Goal: Task Accomplishment & Management: Use online tool/utility

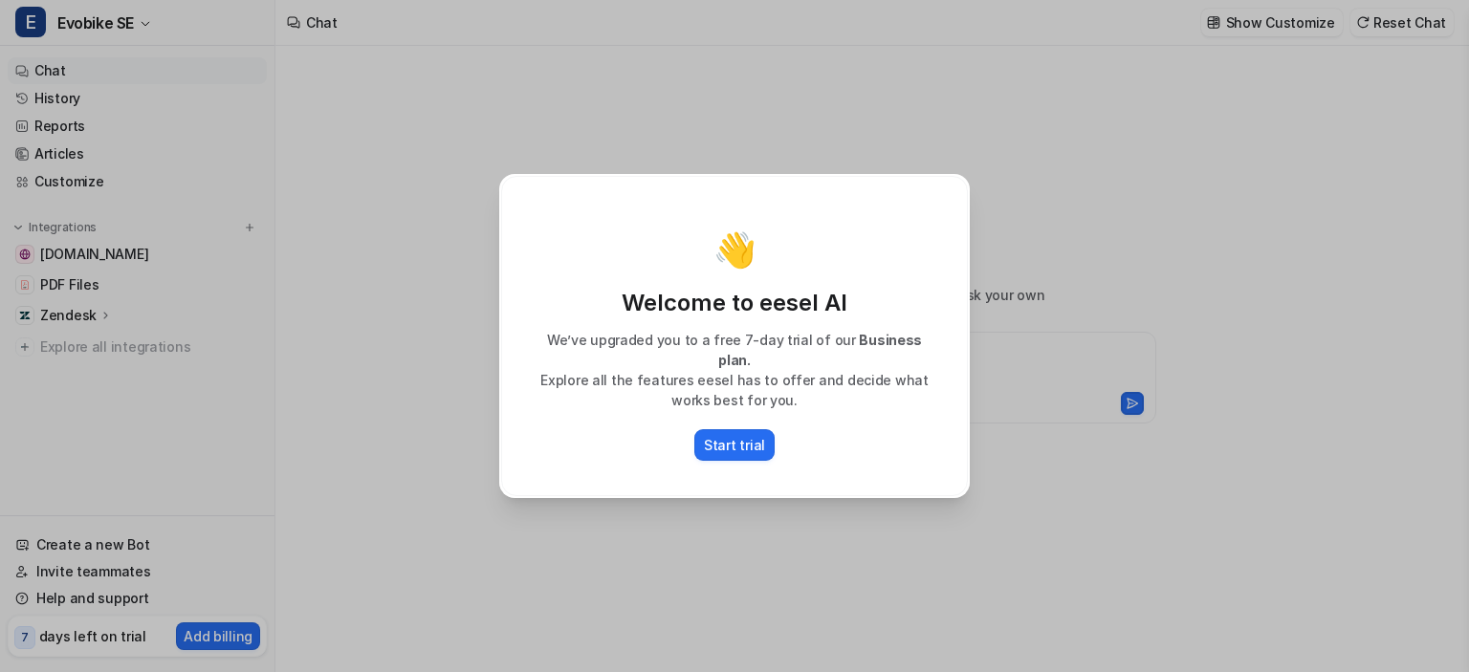
type textarea "**********"
click at [738, 435] on p "Start trial" at bounding box center [734, 445] width 61 height 20
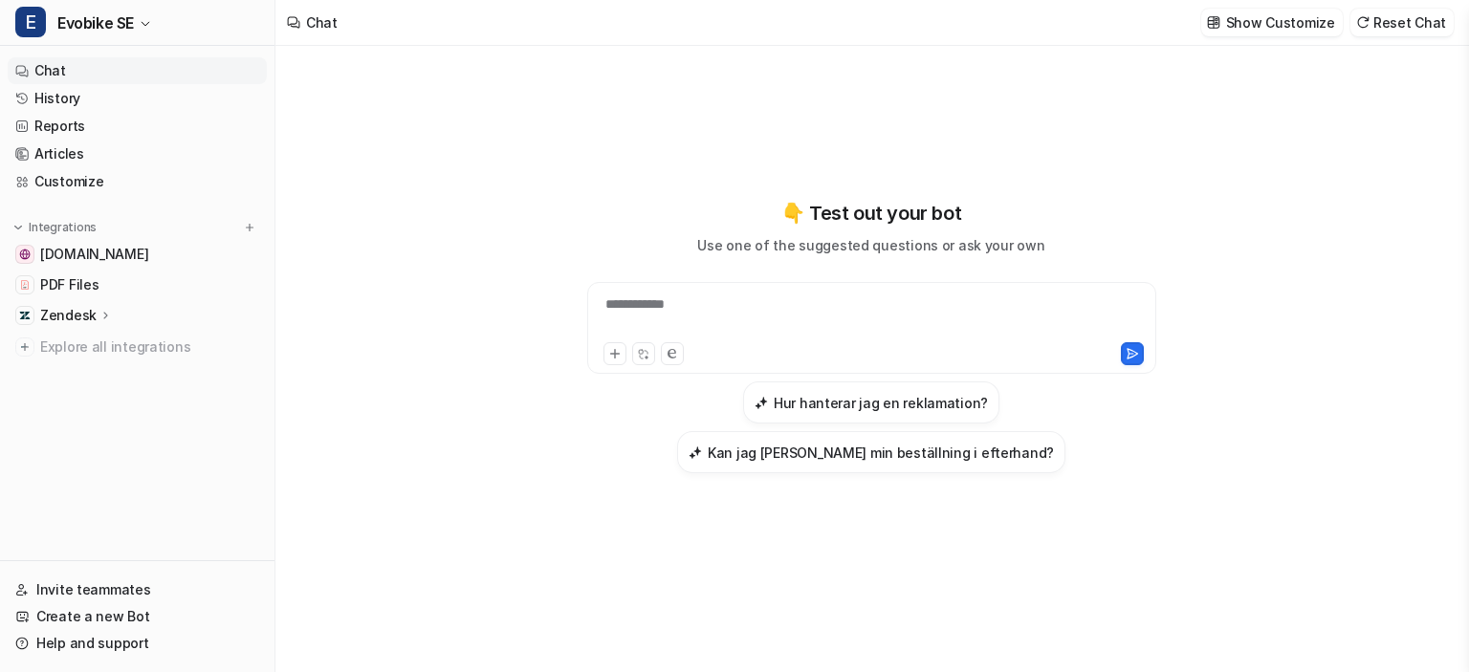
click at [478, 100] on div "**********" at bounding box center [871, 359] width 1192 height 626
